Goal: Check status: Check status

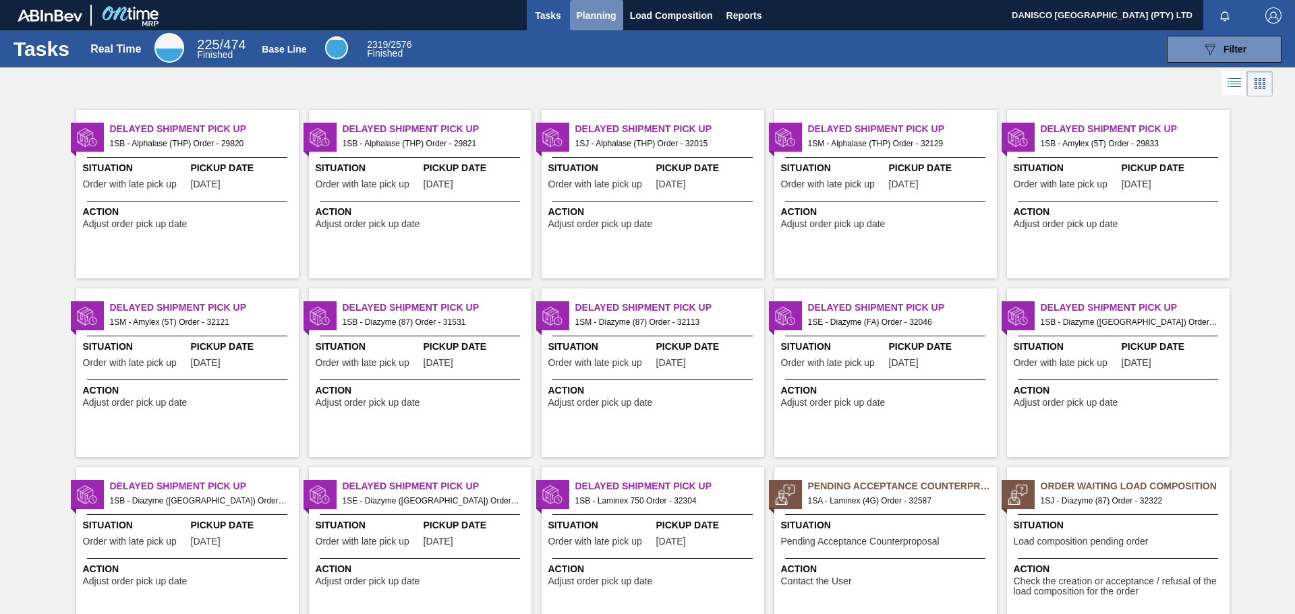
click at [604, 12] on span "Planning" at bounding box center [597, 15] width 40 height 16
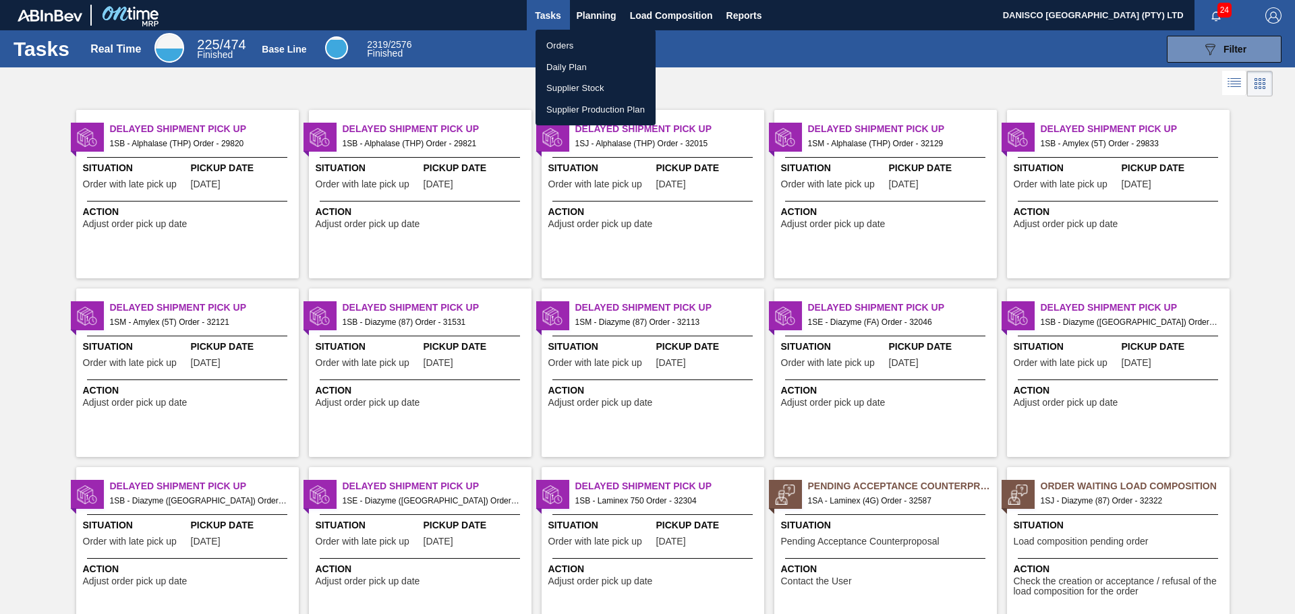
click at [570, 45] on li "Orders" at bounding box center [595, 46] width 120 height 22
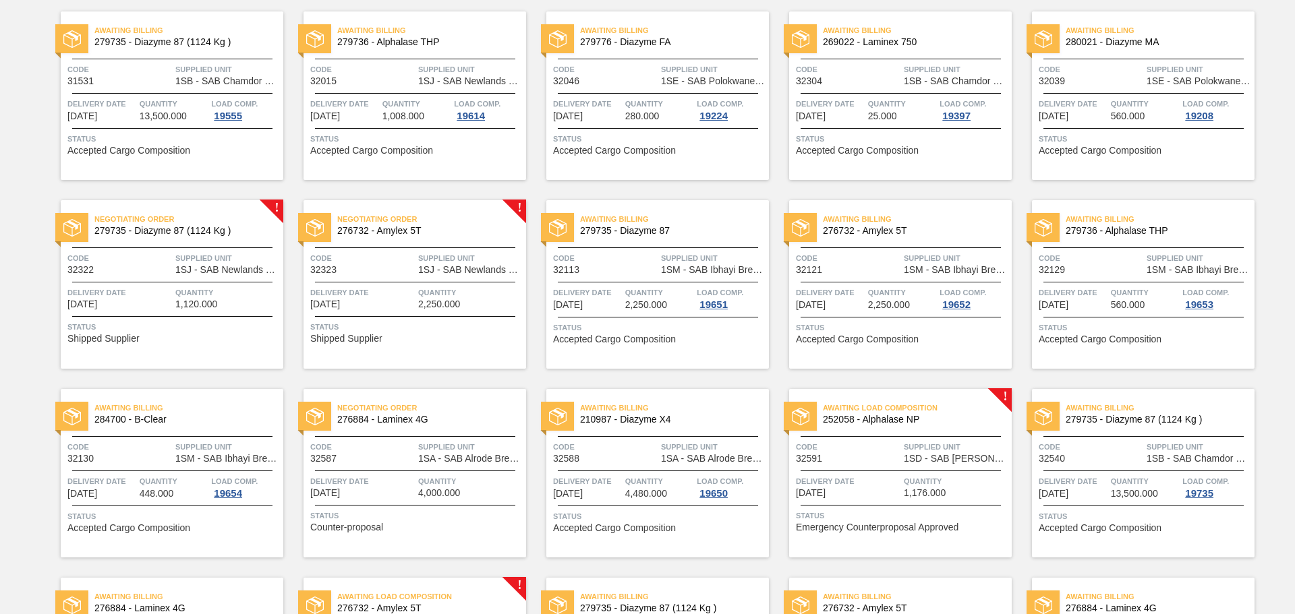
scroll to position [270, 0]
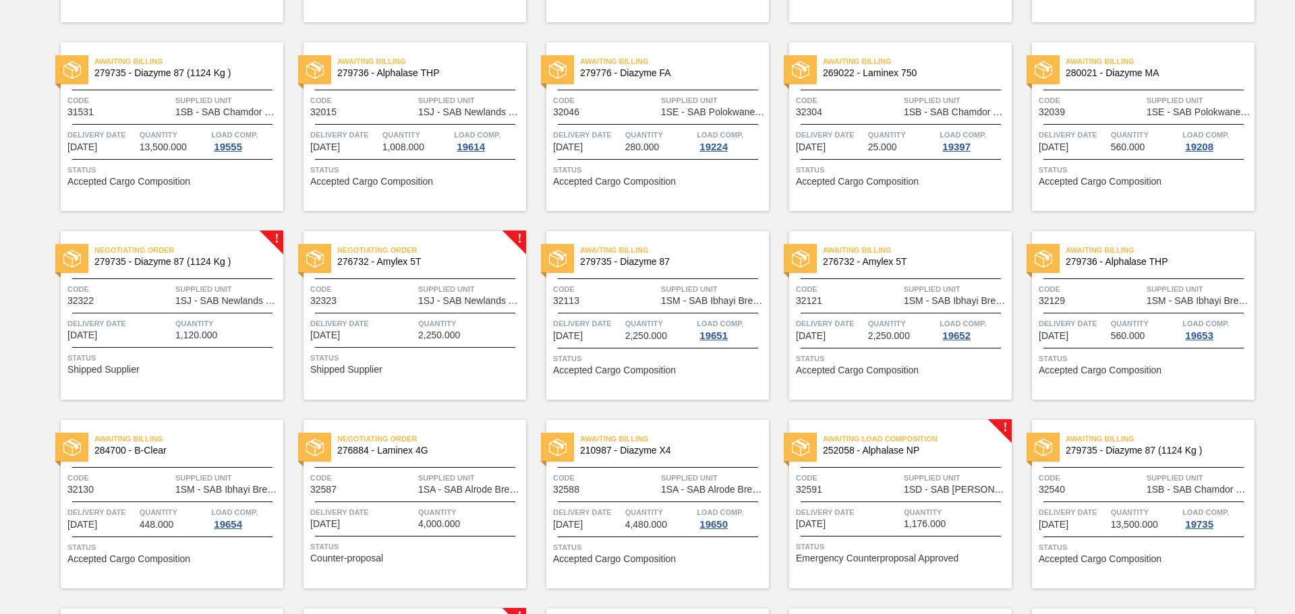
click at [154, 126] on div "Awaiting Billing 279735 - Diazyme 87 (1124 Kg ) Code 31531 Supplied Unit 1SB - …" at bounding box center [172, 126] width 223 height 169
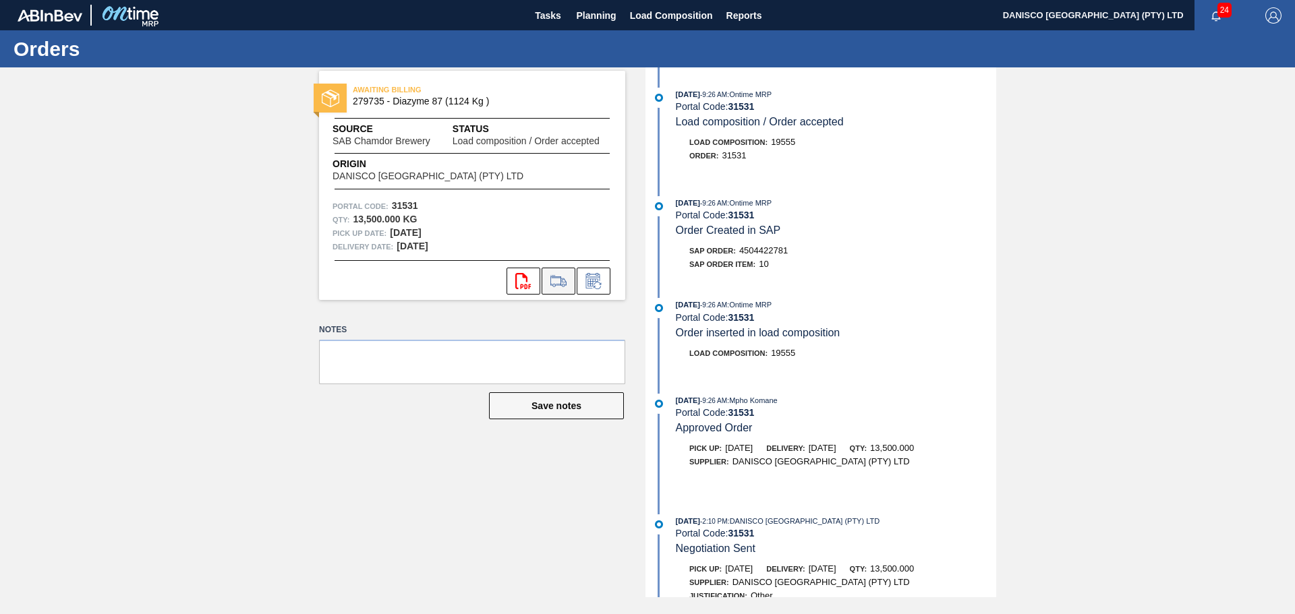
click at [560, 280] on icon at bounding box center [559, 281] width 22 height 16
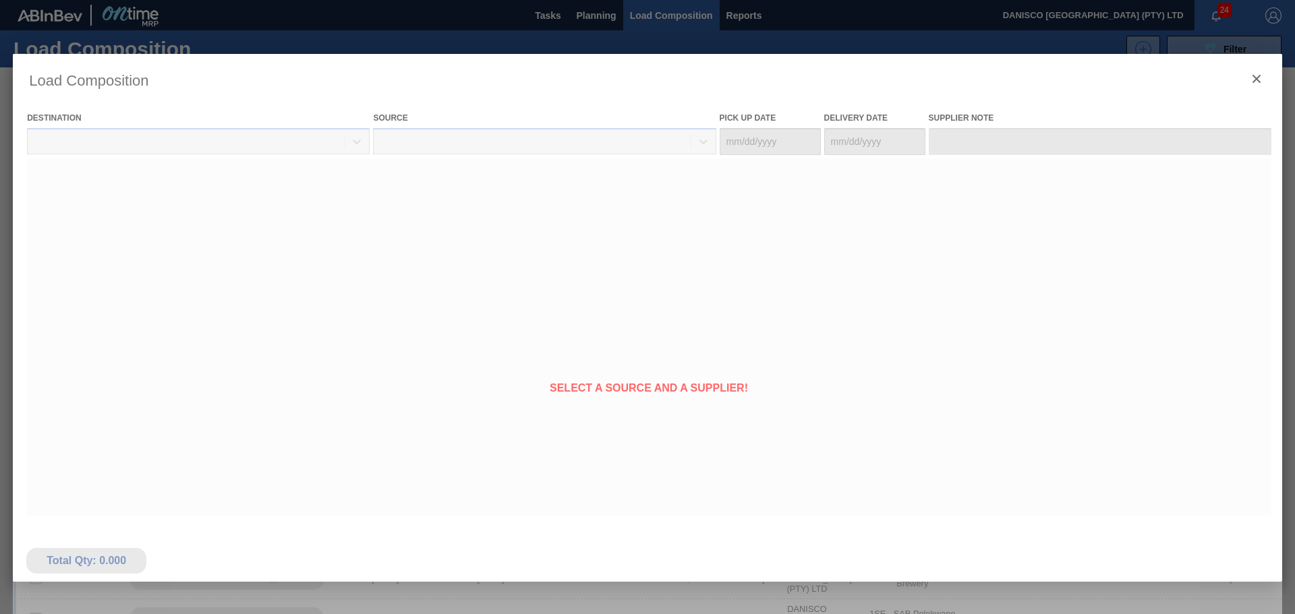
type Date "[DATE]"
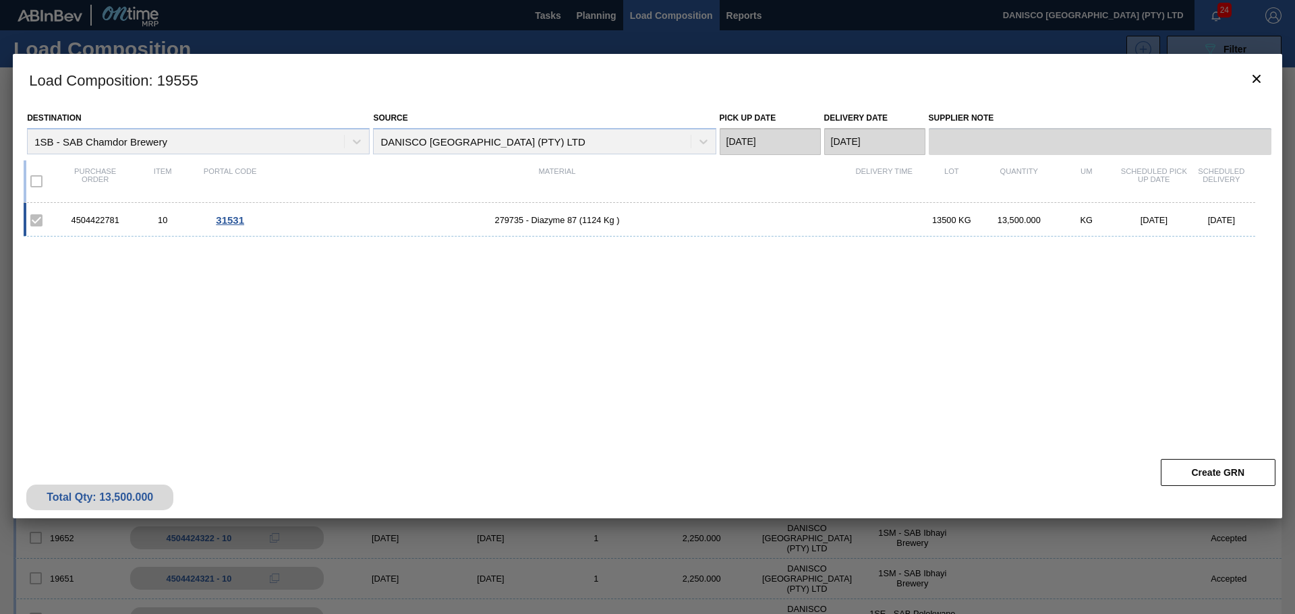
click at [318, 351] on div "4504422781 10 31531 279735 - Diazyme 87 (1124 Kg ) 13500 KG 13,500.000 KG [DATE…" at bounding box center [645, 319] width 1242 height 233
drag, startPoint x: 122, startPoint y: 222, endPoint x: 78, endPoint y: 221, distance: 43.8
click at [52, 216] on div "4504422781 10 31531 279735 - Diazyme 87 (1124 Kg ) 13500 KG 13,500.000 KG [DATE…" at bounding box center [639, 220] width 1231 height 34
copy div "4504422781"
click at [1260, 84] on icon "botão de ícone" at bounding box center [1256, 79] width 16 height 16
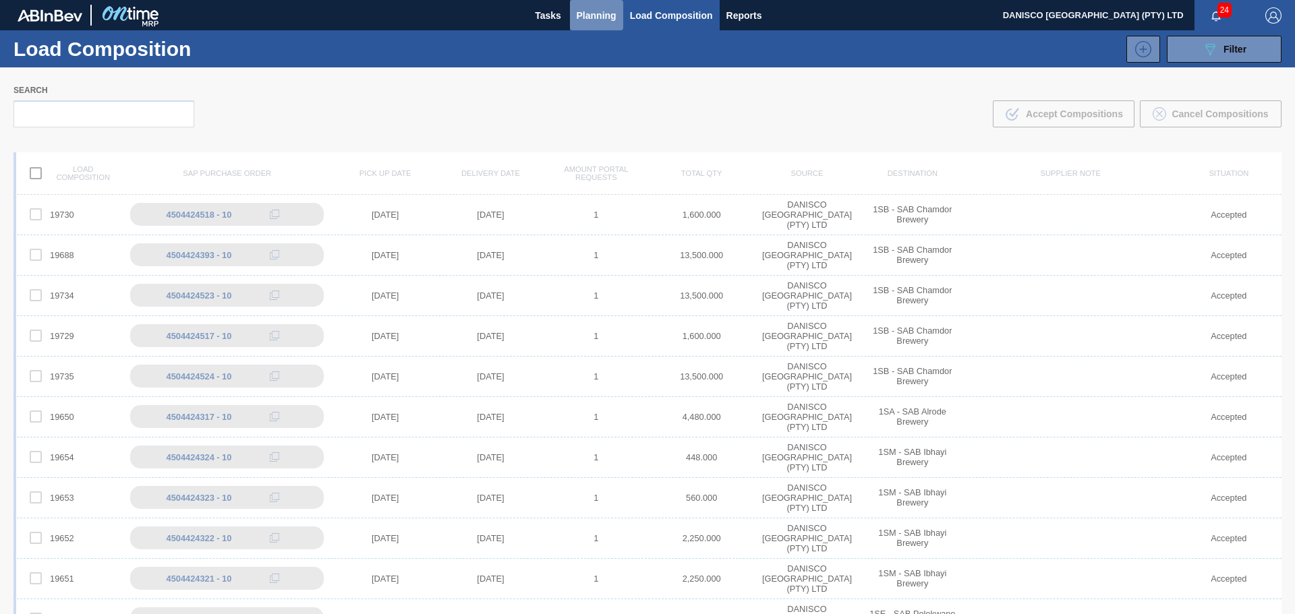
click at [594, 11] on span "Planning" at bounding box center [597, 15] width 40 height 16
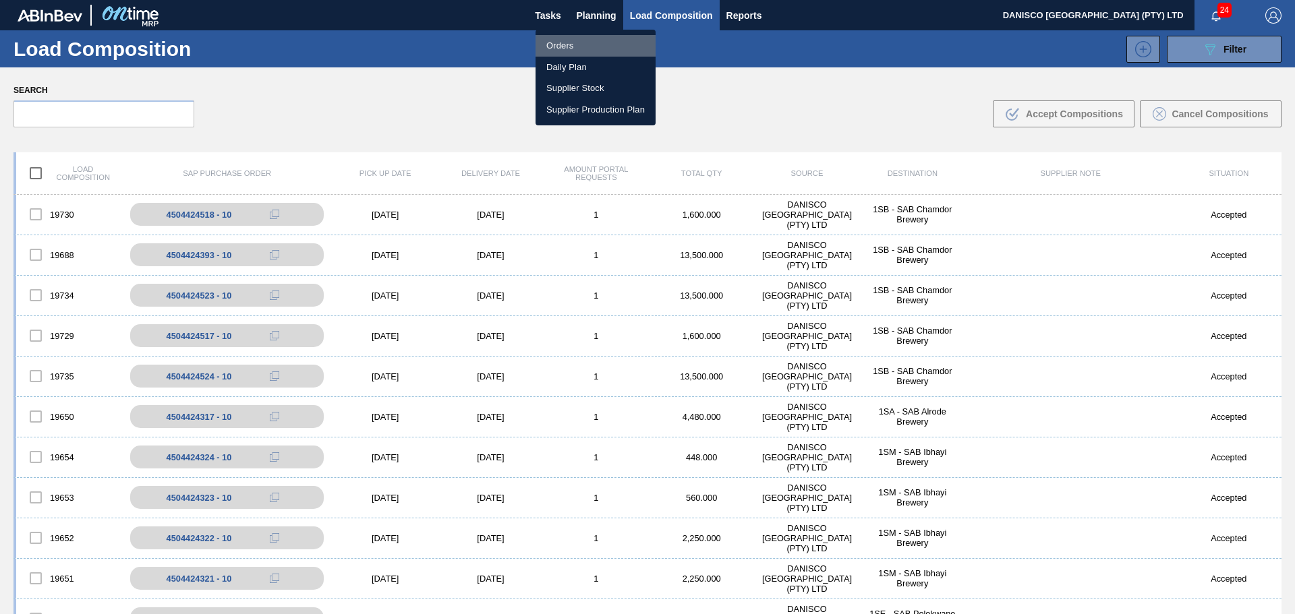
click at [564, 50] on li "Orders" at bounding box center [595, 46] width 120 height 22
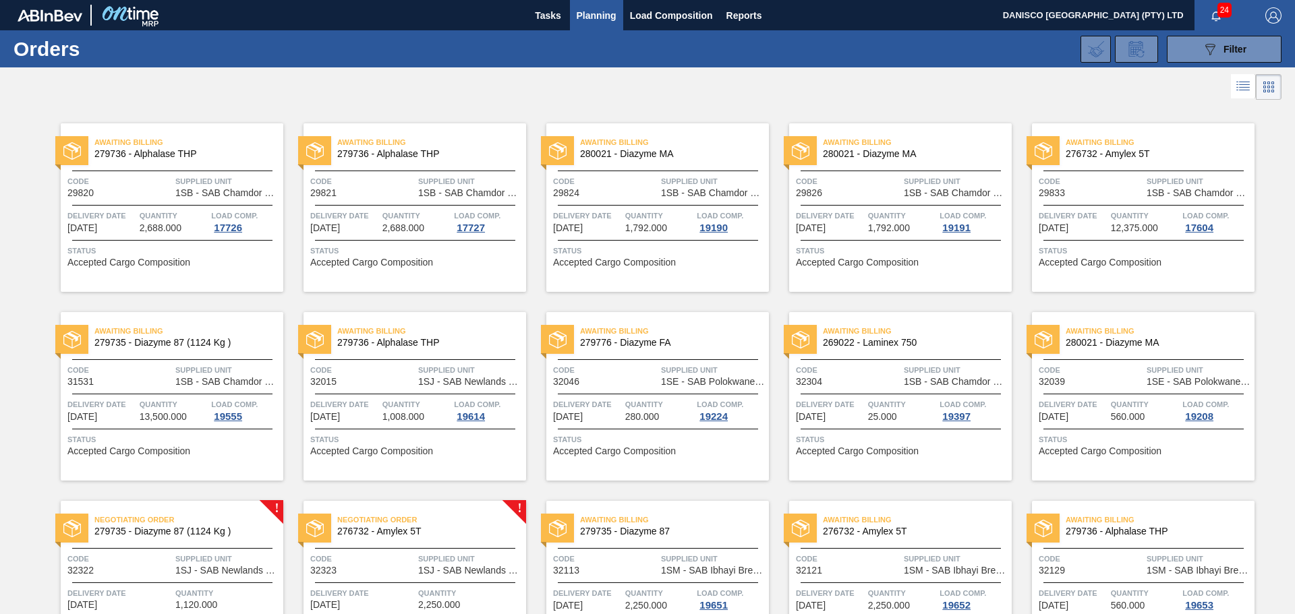
click at [178, 421] on span "13,500.000" at bounding box center [163, 417] width 47 height 10
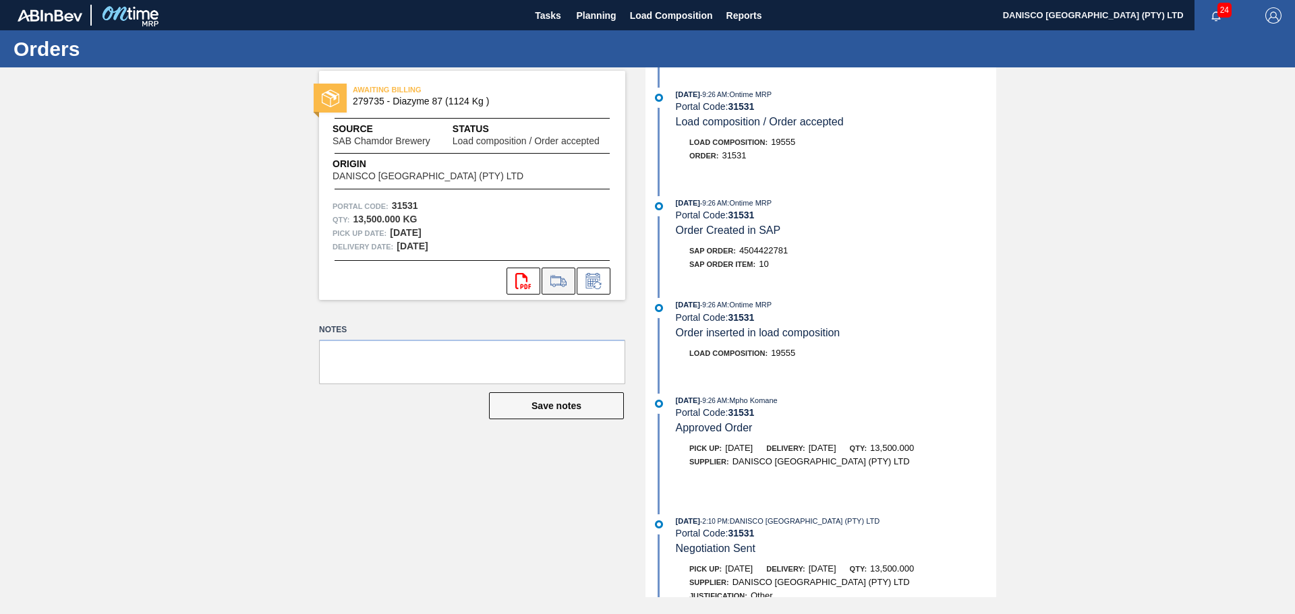
click at [566, 281] on icon at bounding box center [559, 281] width 22 height 16
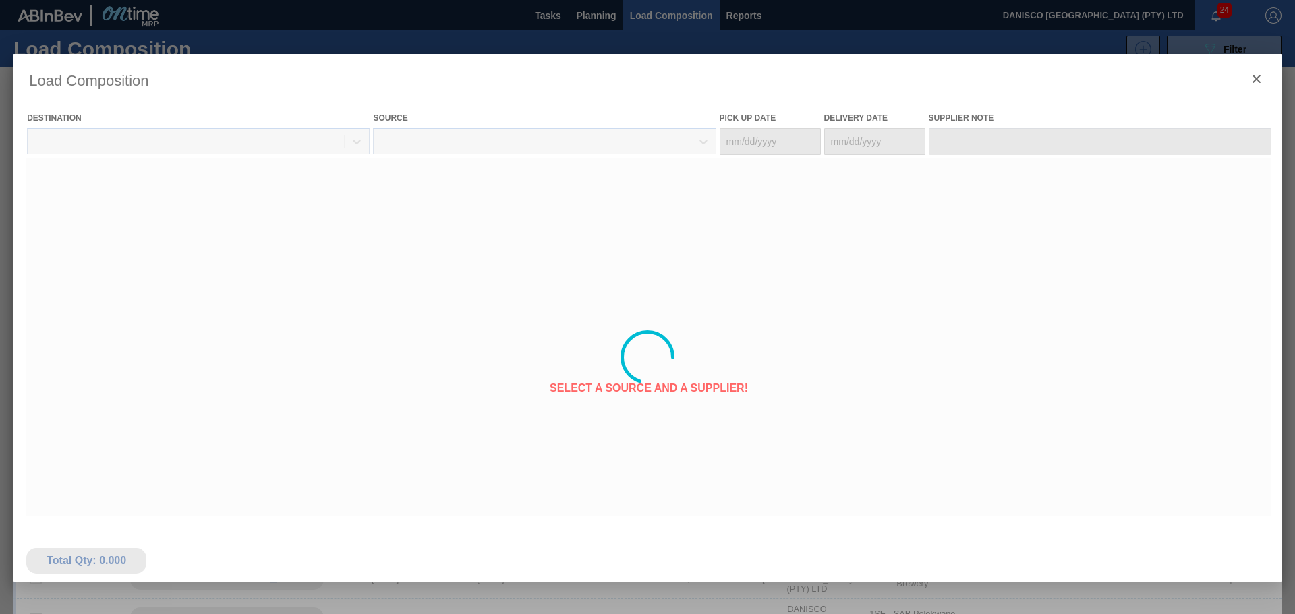
type Date "[DATE]"
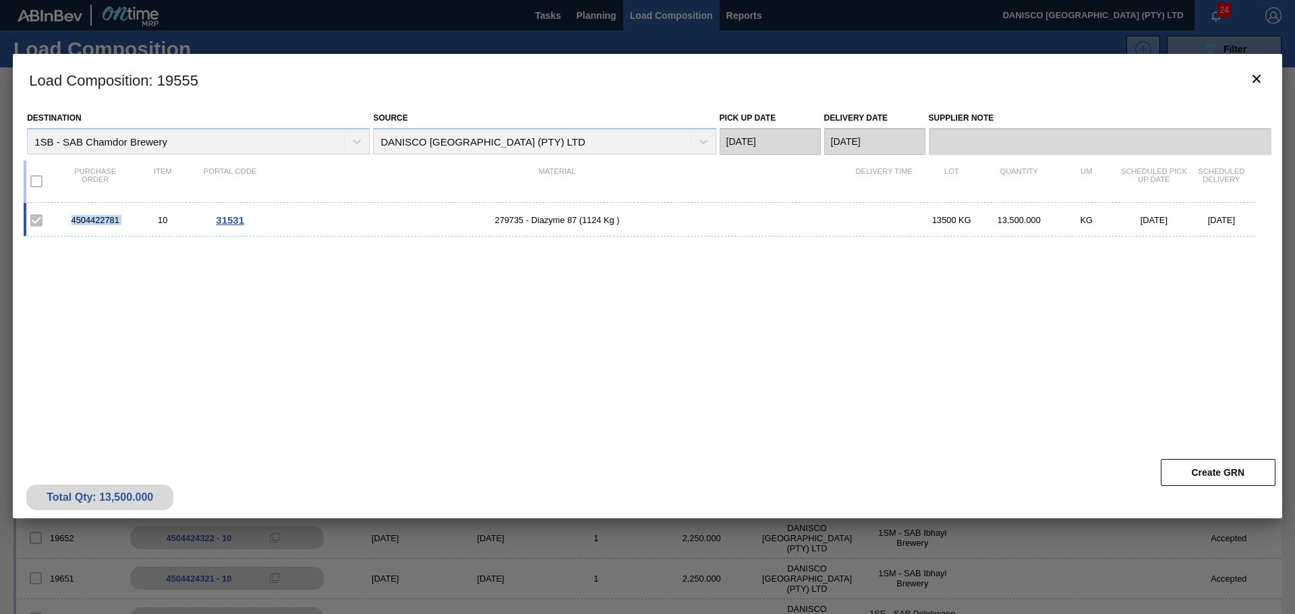
drag, startPoint x: 136, startPoint y: 221, endPoint x: 54, endPoint y: 222, distance: 81.6
click at [54, 222] on div "4504422781 10 31531 279735 - Diazyme 87 (1124 Kg ) 13500 KG 13,500.000 KG [DATE…" at bounding box center [639, 220] width 1231 height 34
copy div "4504422781"
click at [316, 378] on div "4504422781 10 31531 279735 - Diazyme 87 (1124 Kg ) 13500 KG 13,500.000 KG [DATE…" at bounding box center [645, 319] width 1242 height 233
click at [267, 322] on div "4504422781 10 31531 279735 - Diazyme 87 (1124 Kg ) 13500 KG 13,500.000 KG [DATE…" at bounding box center [645, 319] width 1242 height 233
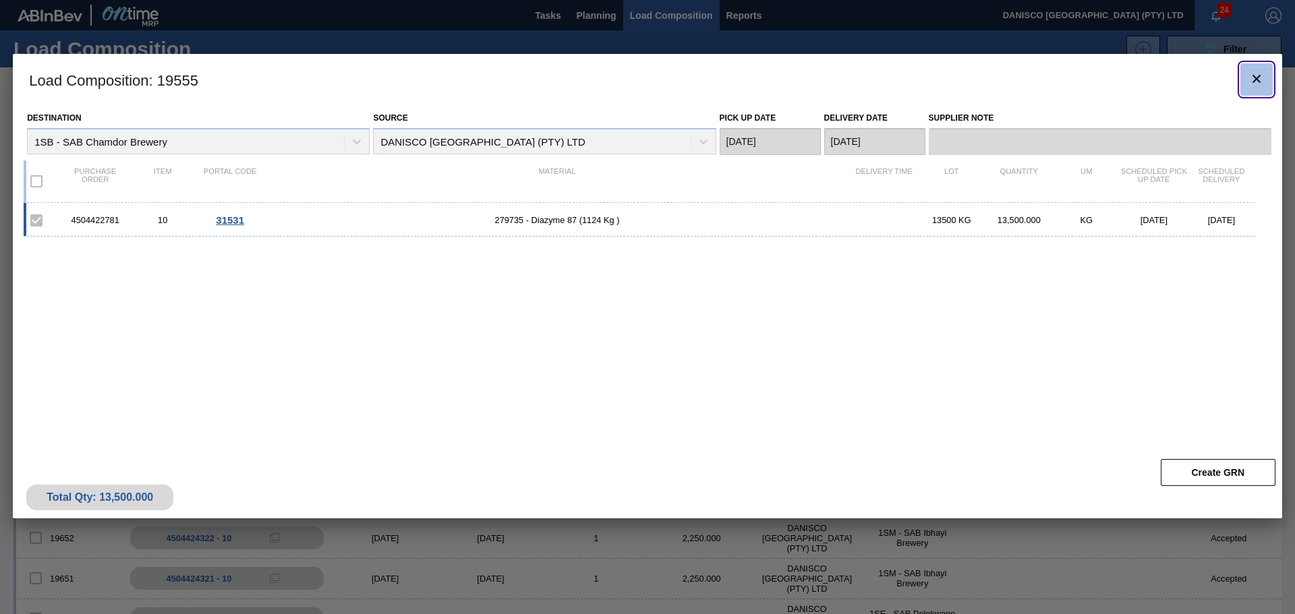
click at [1260, 78] on icon "botão de ícone" at bounding box center [1256, 79] width 16 height 16
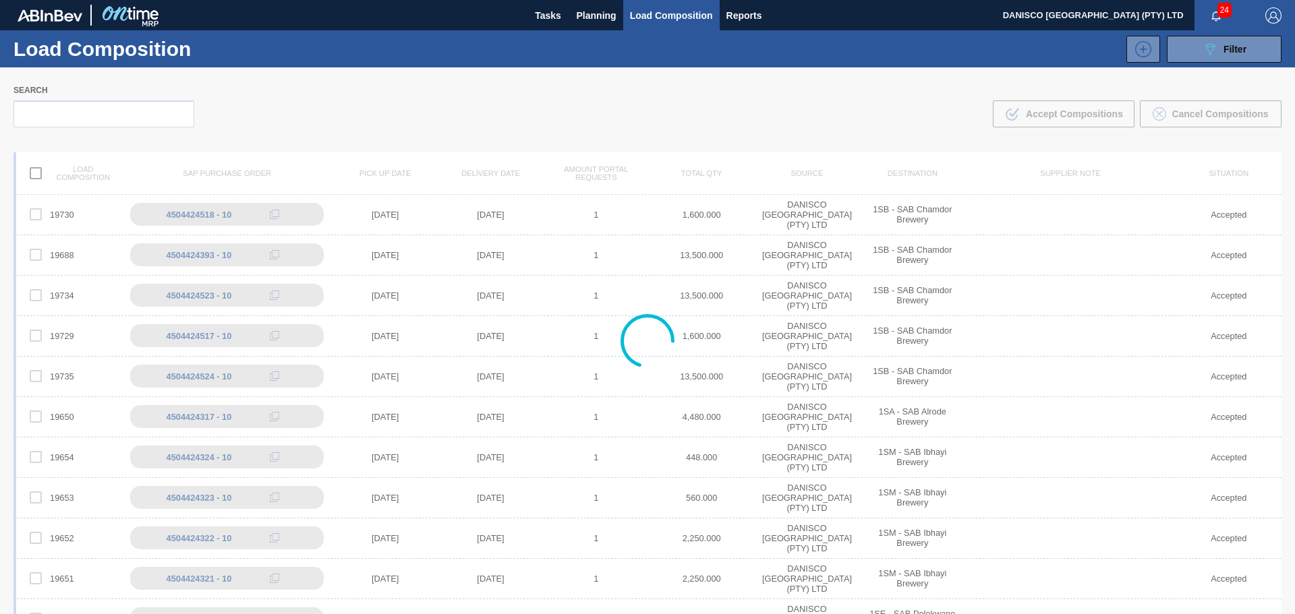
click at [501, 78] on div at bounding box center [647, 340] width 1295 height 547
